Goal: Task Accomplishment & Management: Use online tool/utility

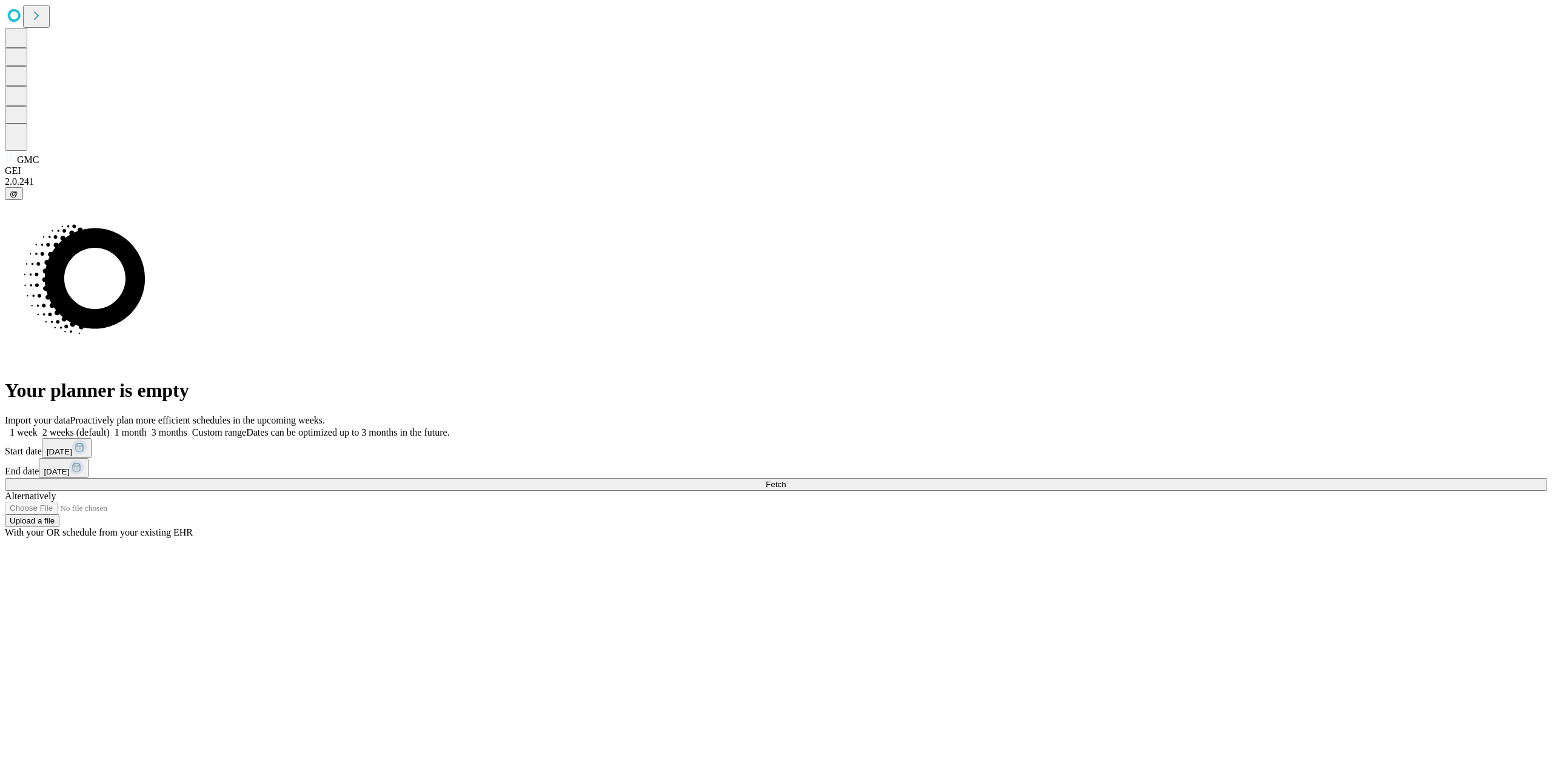
click at [87, 445] on icon at bounding box center [79, 447] width 14 height 14
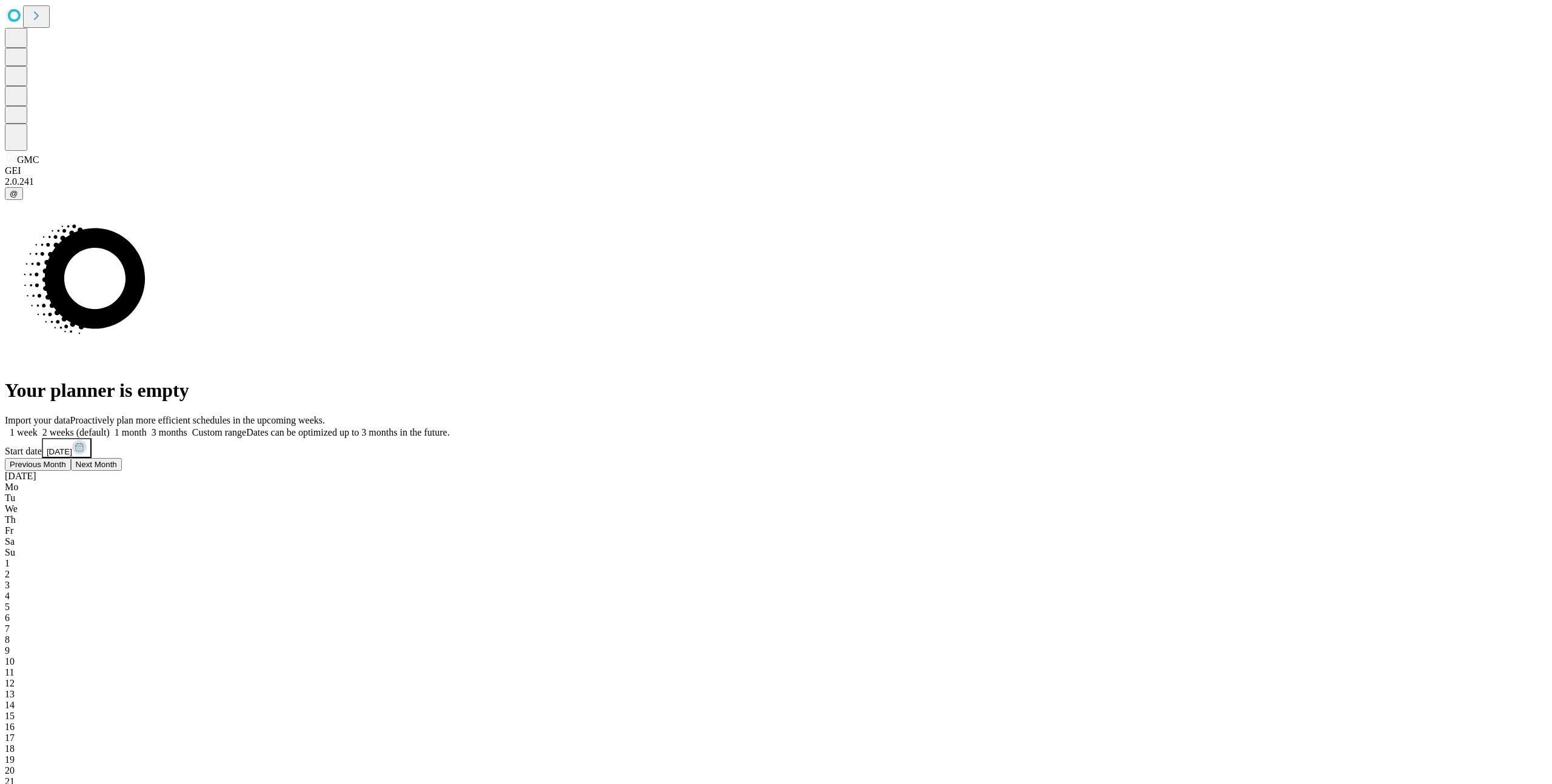
click at [122, 471] on button "Next Month" at bounding box center [96, 465] width 51 height 12
click at [1246, 678] on div "10" at bounding box center [776, 684] width 1543 height 11
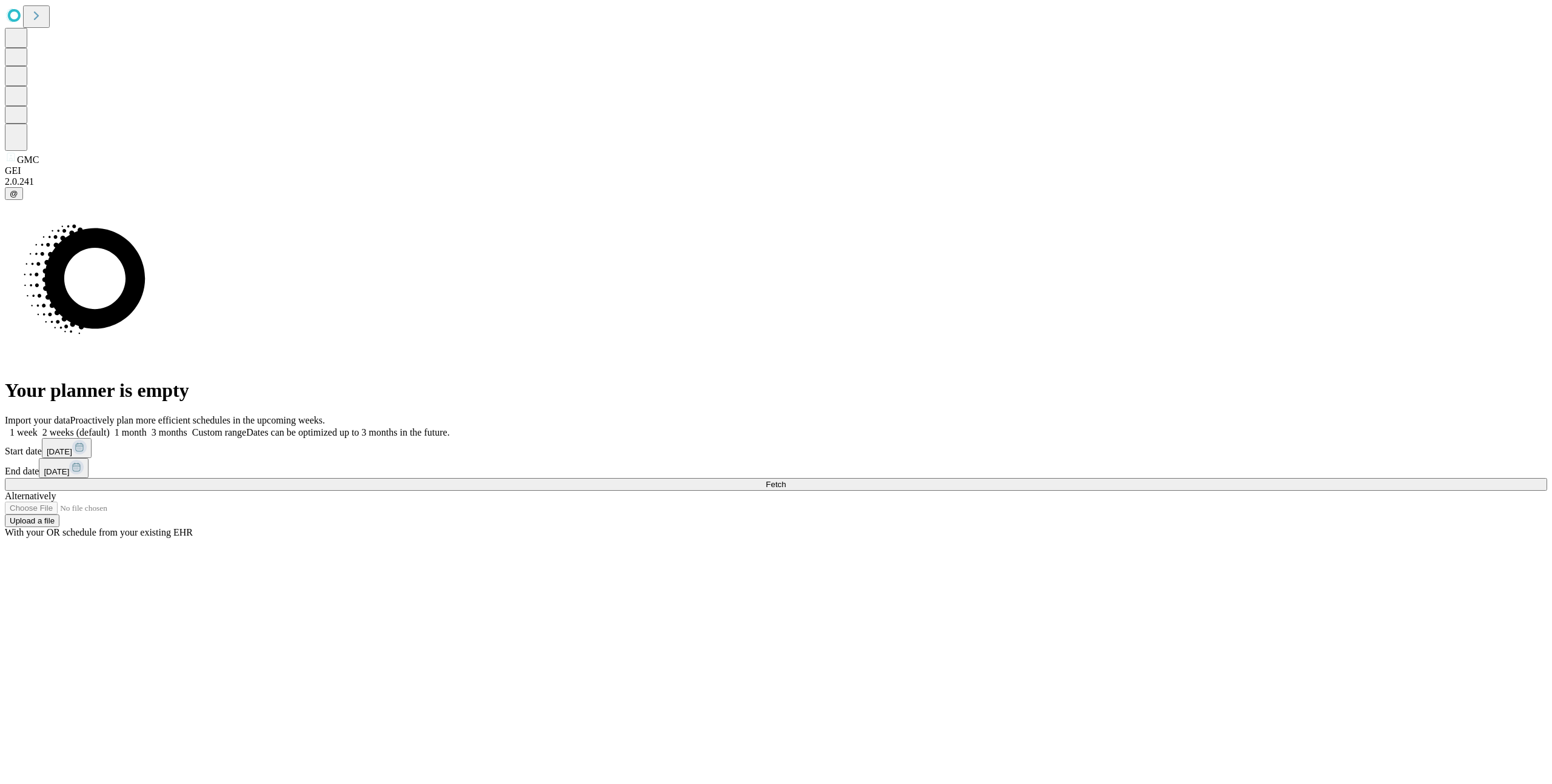
click at [84, 460] on rect at bounding box center [76, 467] width 14 height 14
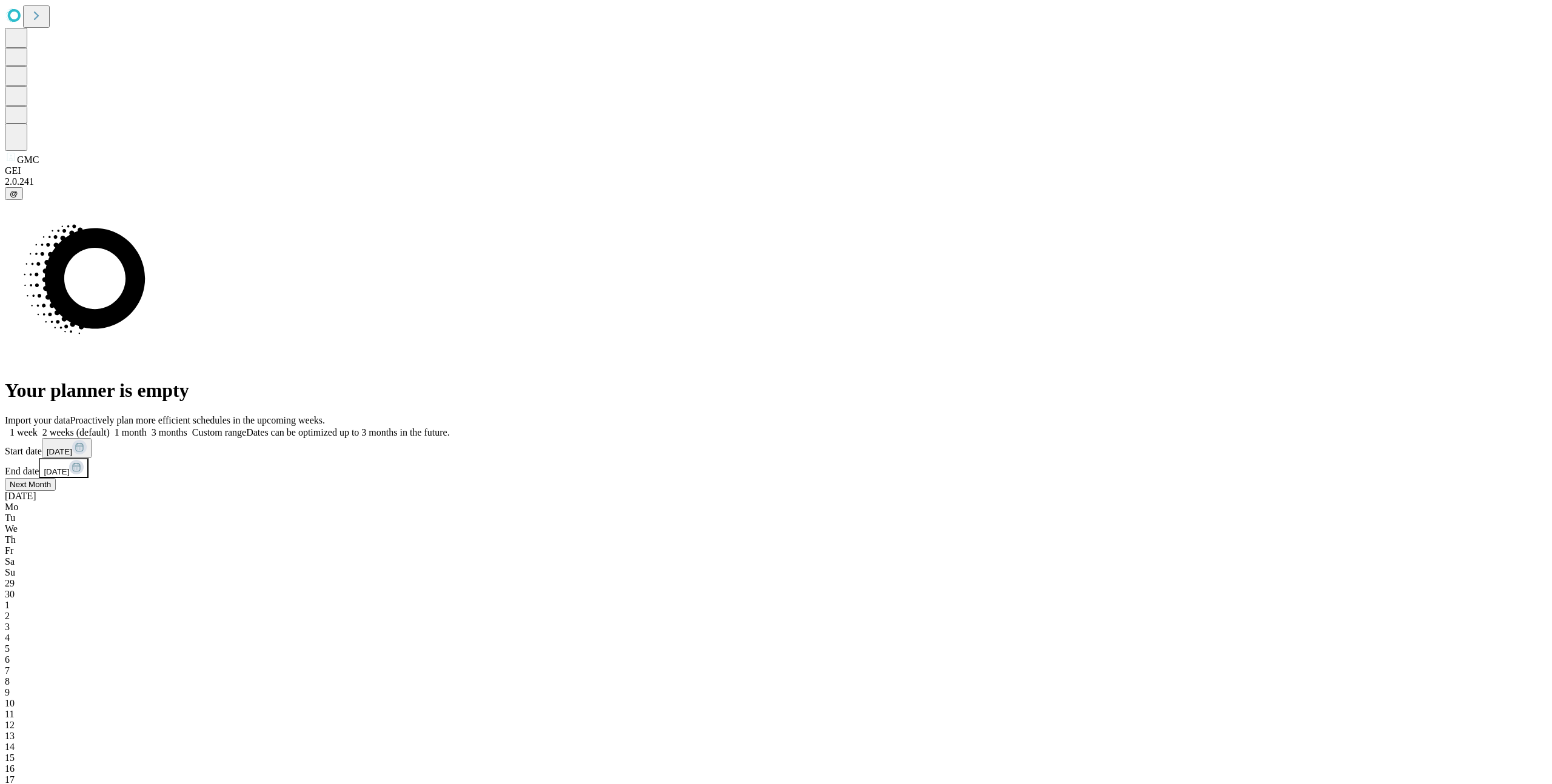
click at [14, 709] on span "11" at bounding box center [9, 714] width 9 height 11
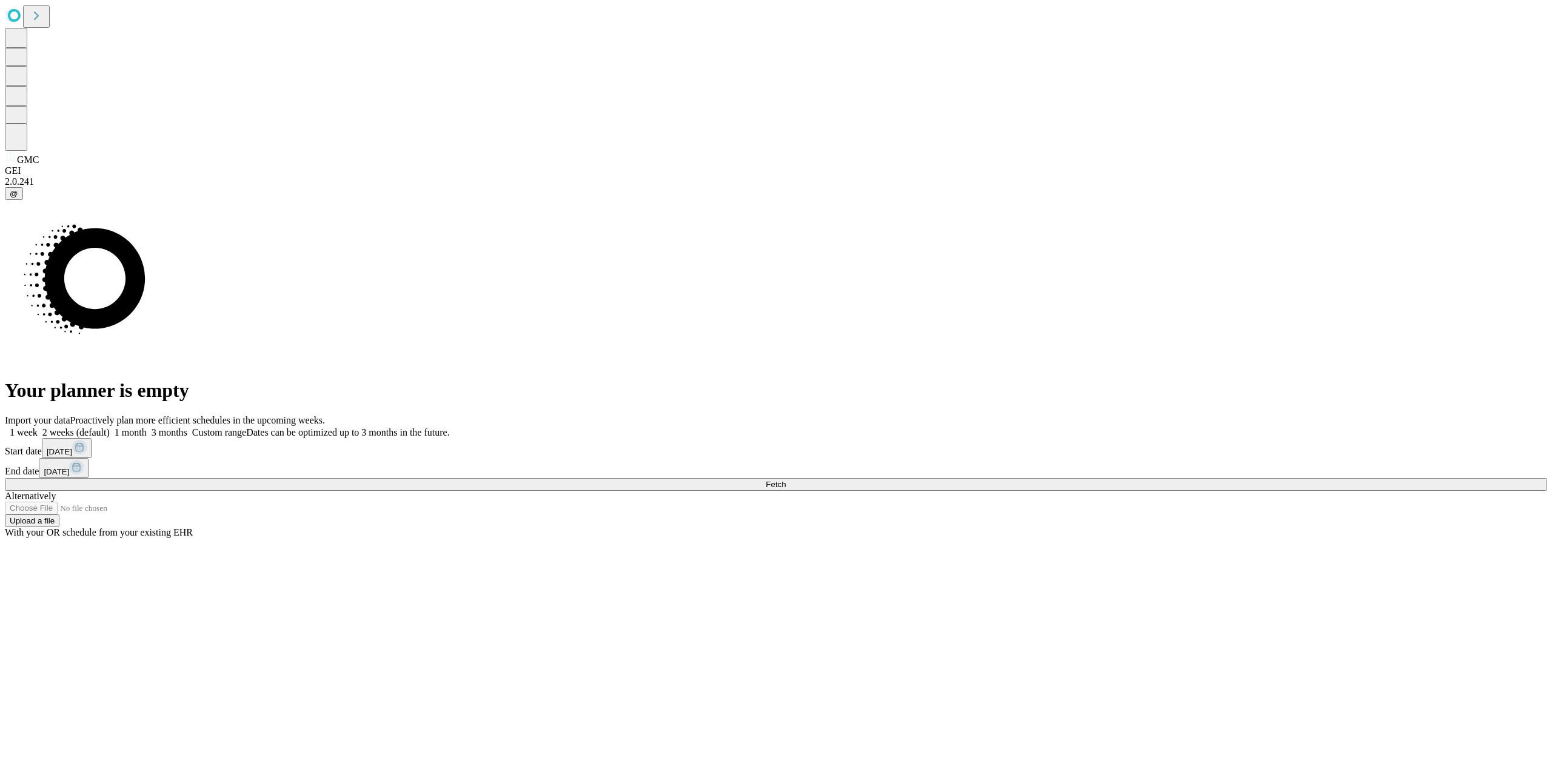
click at [450, 427] on label "Custom range Dates can be optimized up to 3 months in the future." at bounding box center [318, 432] width 262 height 11
click at [1334, 491] on button "Fetch" at bounding box center [776, 485] width 1543 height 12
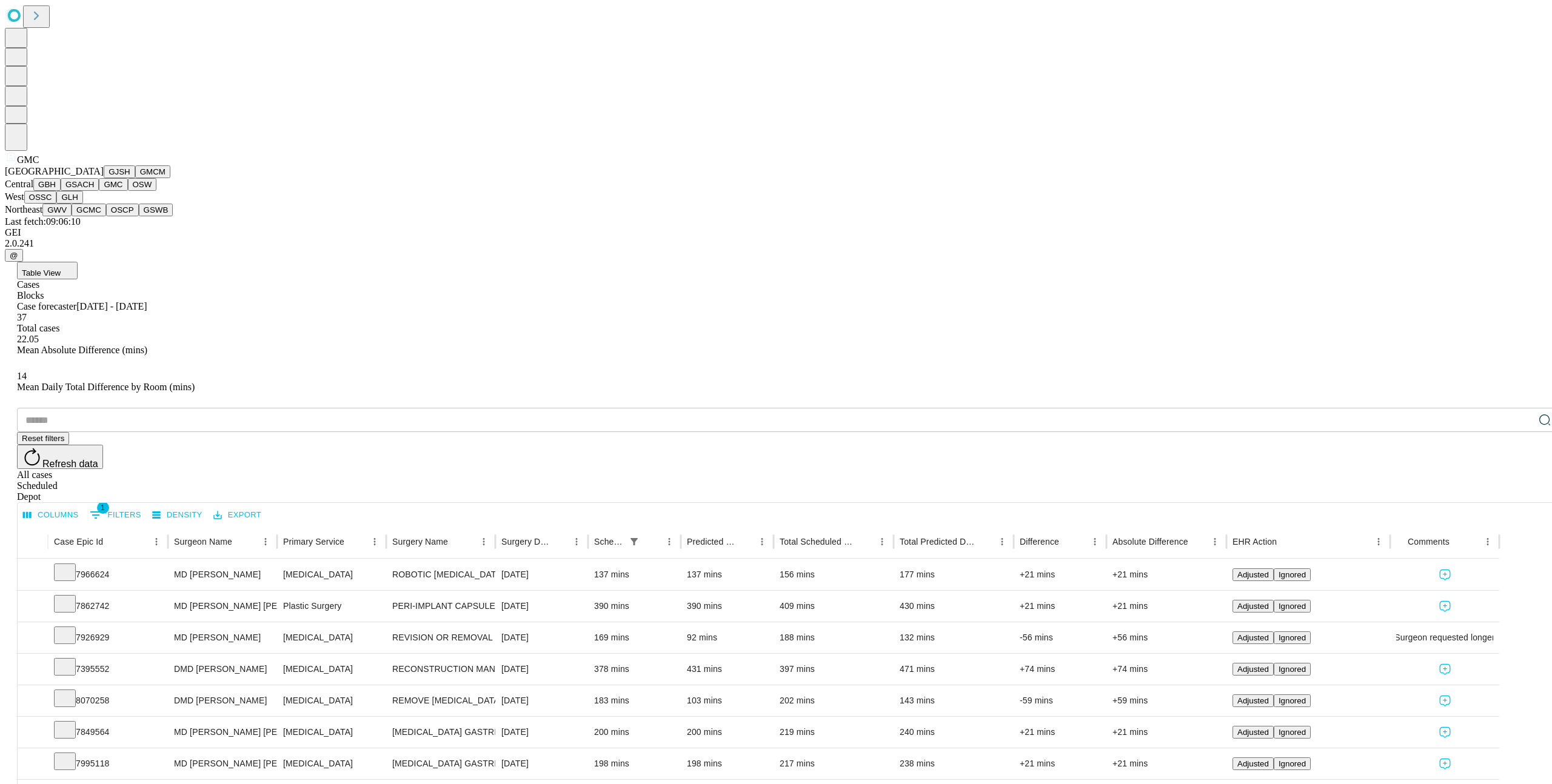
click at [83, 204] on button "GLH" at bounding box center [70, 197] width 26 height 12
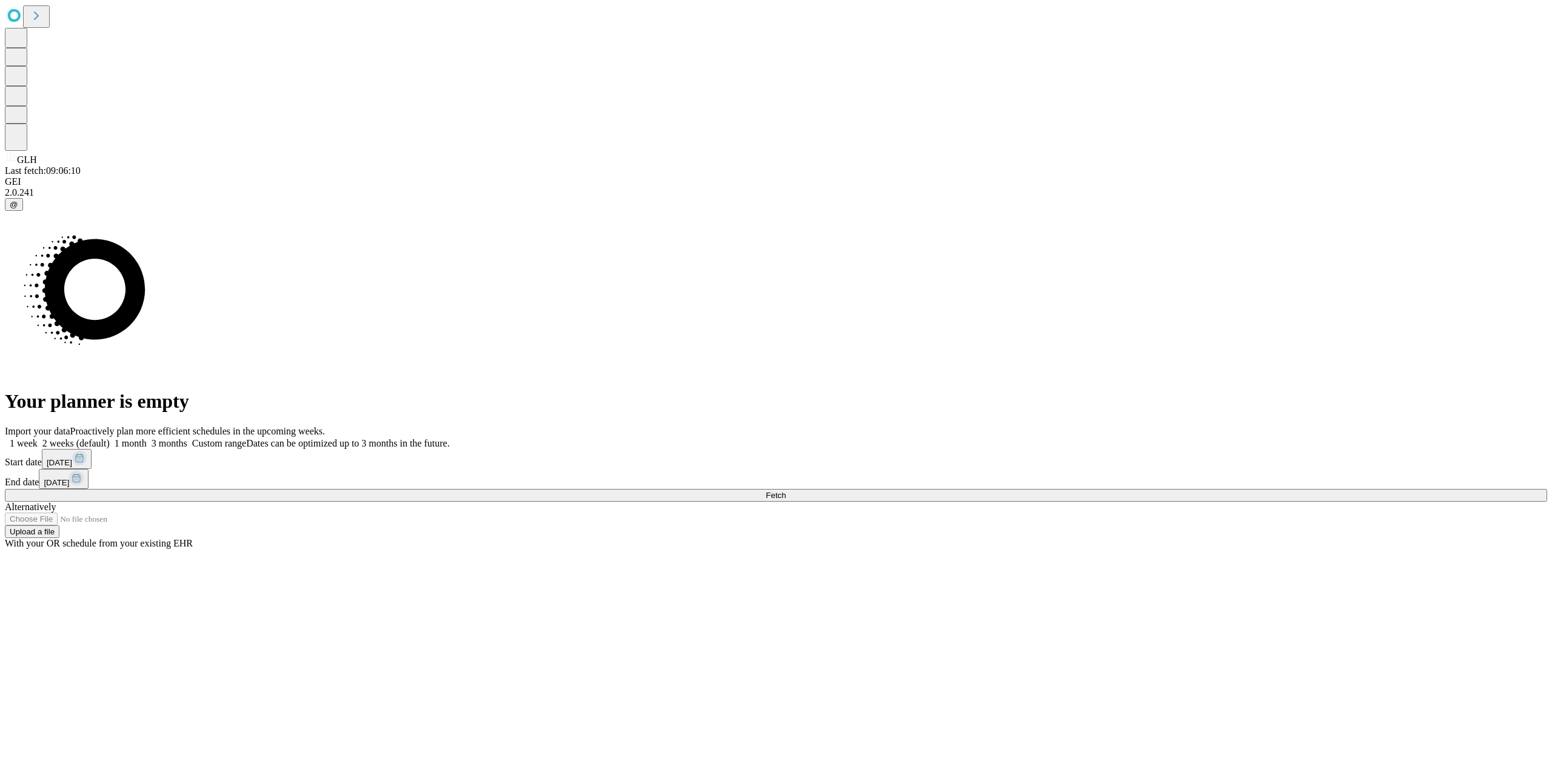
click at [91, 457] on button "[DATE]" at bounding box center [67, 459] width 50 height 20
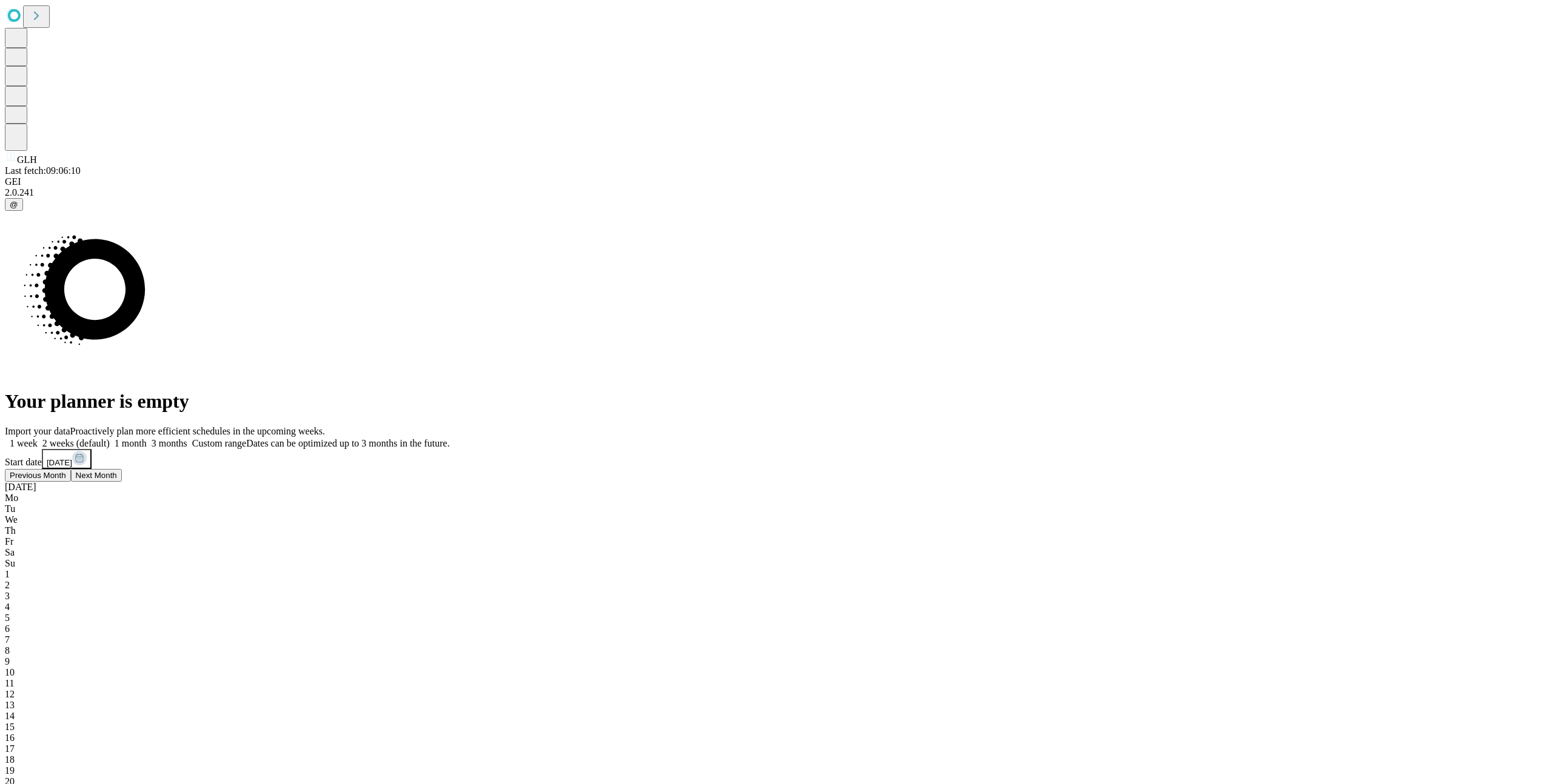
click at [122, 482] on button "Next Month" at bounding box center [96, 475] width 51 height 12
drag, startPoint x: 1237, startPoint y: 547, endPoint x: 1313, endPoint y: 503, distance: 87.8
click at [1238, 689] on div "10" at bounding box center [776, 695] width 1543 height 11
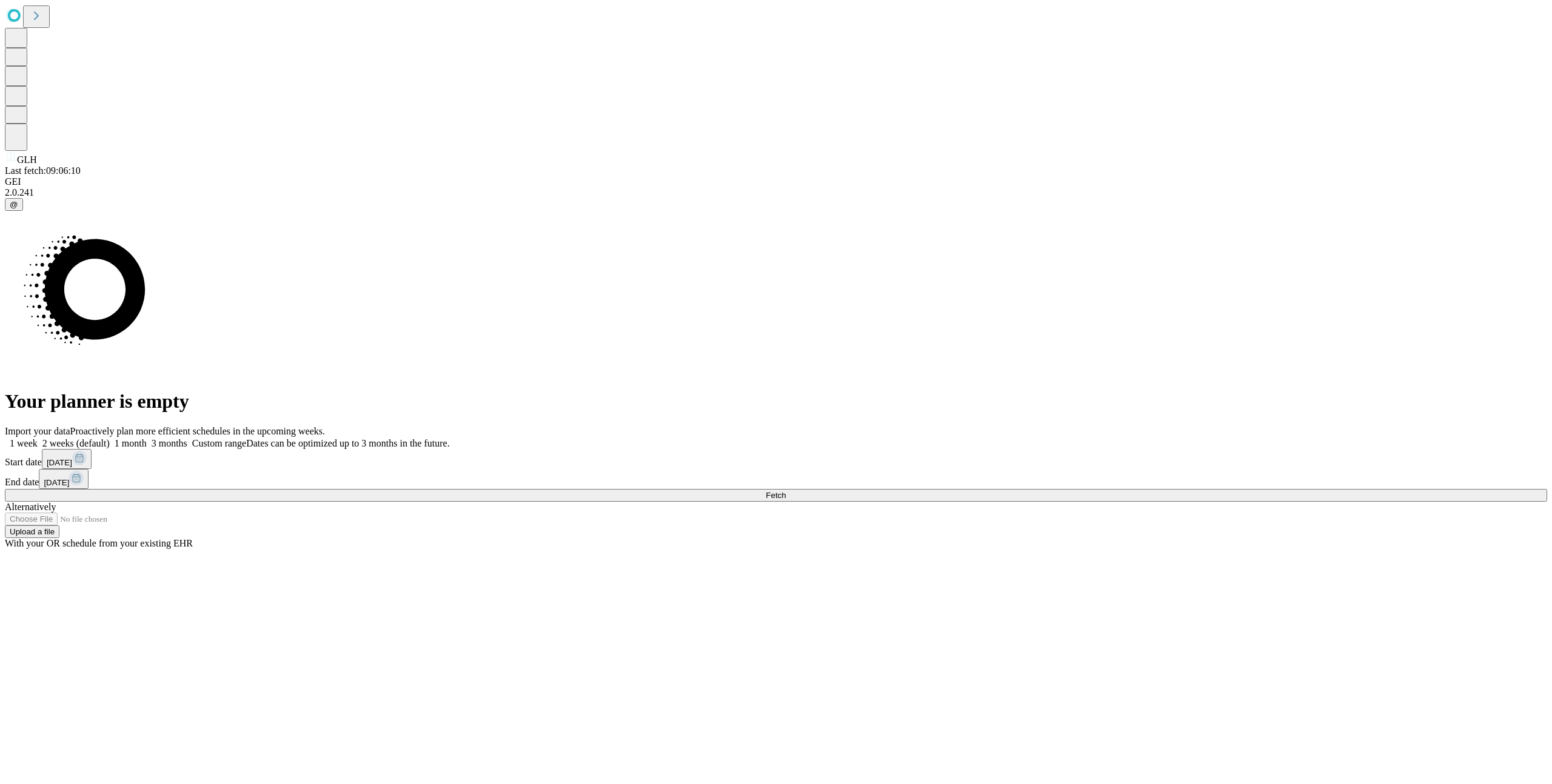
click at [84, 471] on rect at bounding box center [76, 478] width 14 height 14
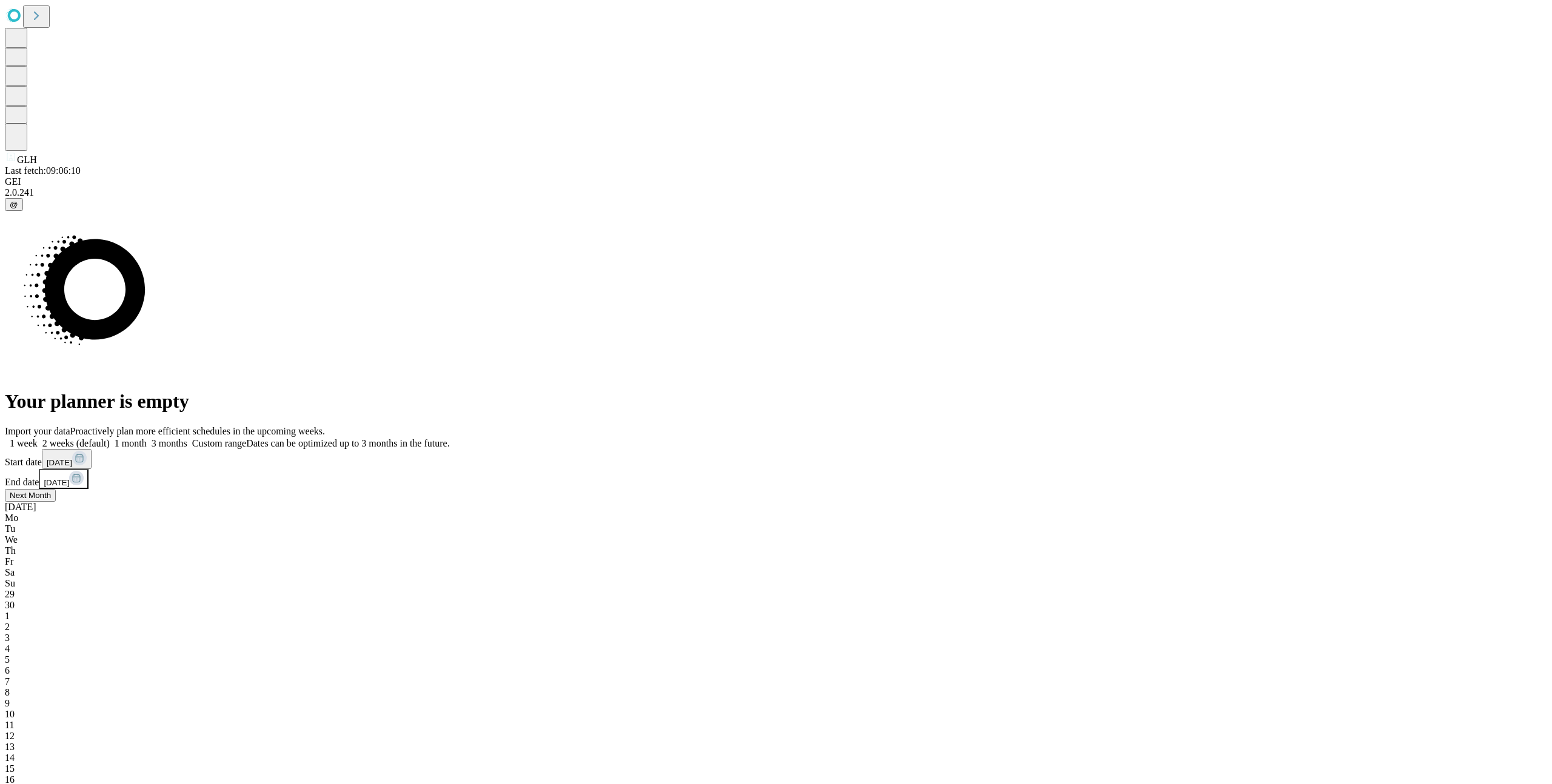
click at [1421, 720] on div "11" at bounding box center [776, 726] width 1543 height 11
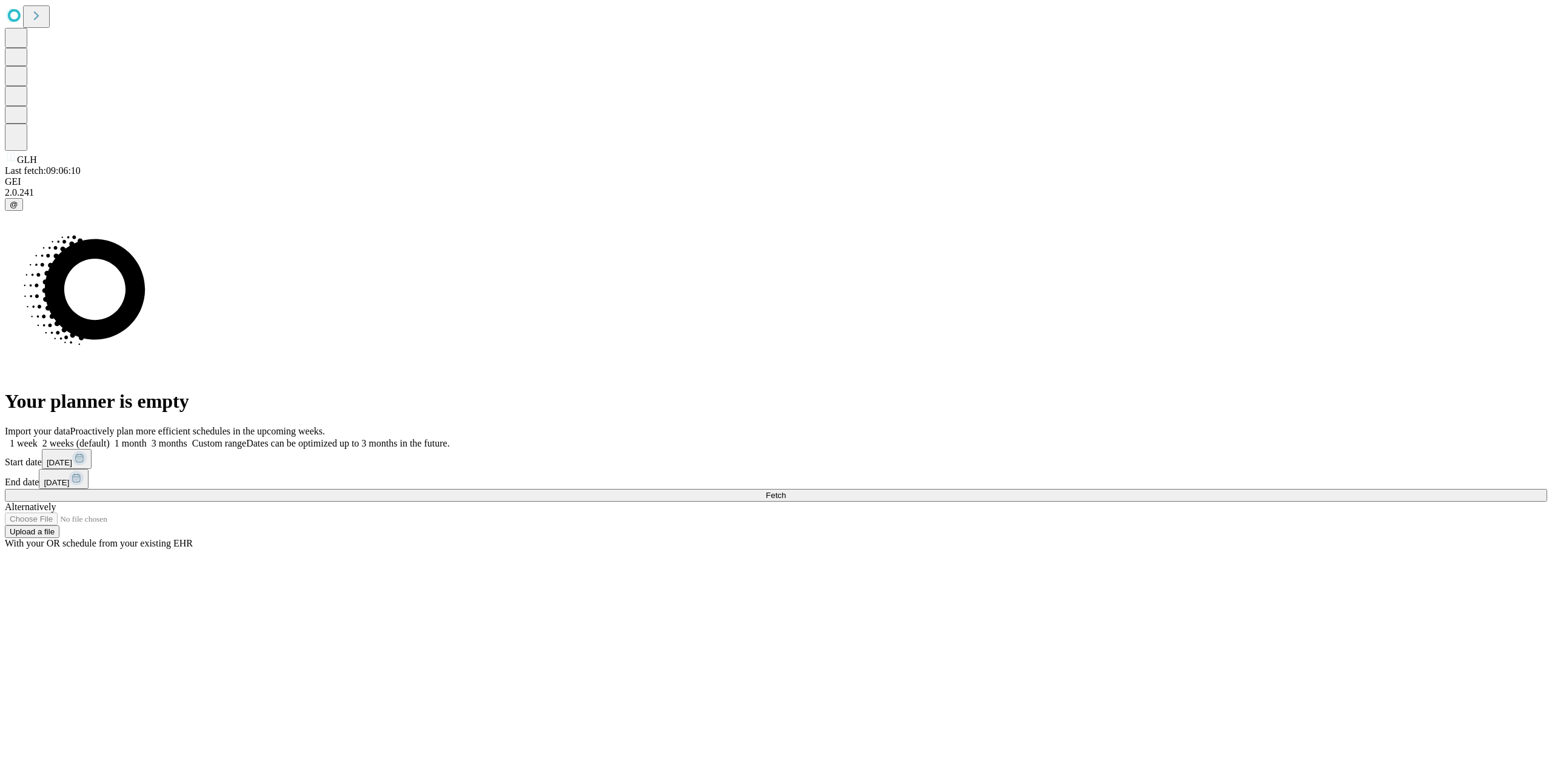
click at [1206, 502] on button "Fetch" at bounding box center [776, 495] width 1543 height 12
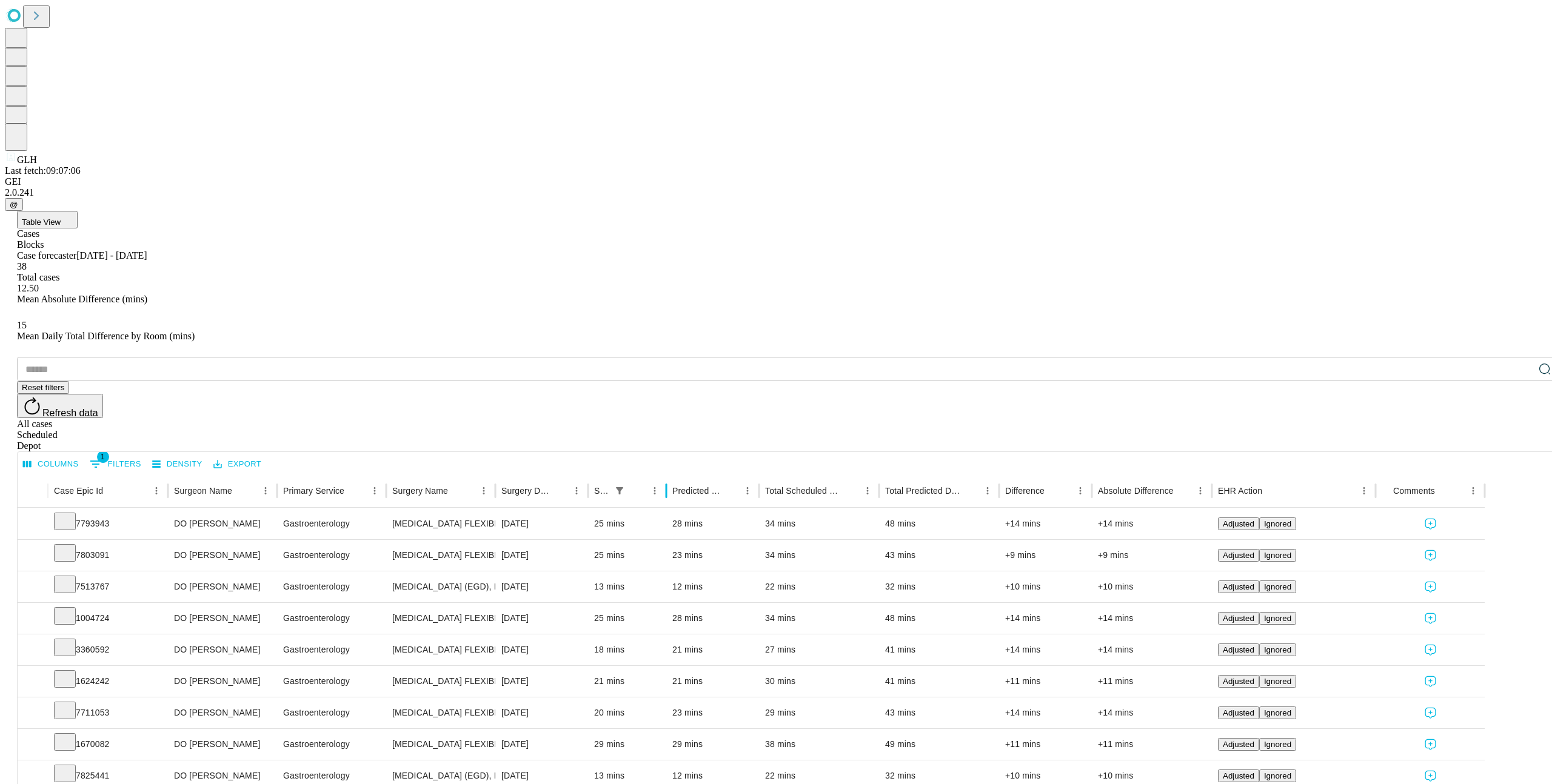
drag, startPoint x: 722, startPoint y: 242, endPoint x: 707, endPoint y: 248, distance: 16.2
click at [669, 474] on div at bounding box center [666, 491] width 6 height 34
